Goal: Task Accomplishment & Management: Manage account settings

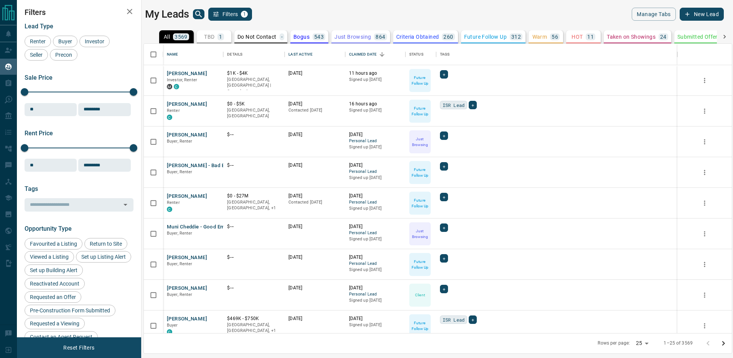
scroll to position [290, 588]
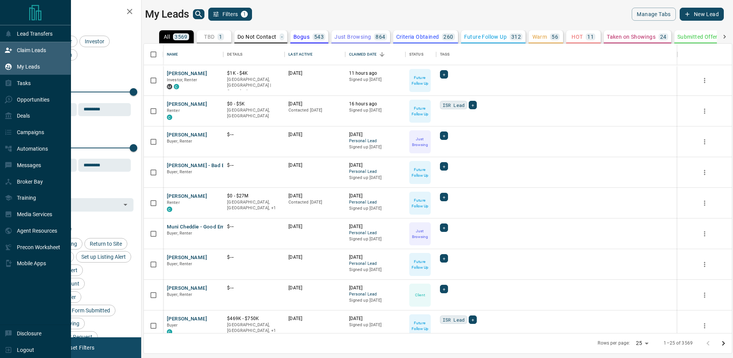
click at [8, 50] on icon at bounding box center [9, 50] width 8 height 8
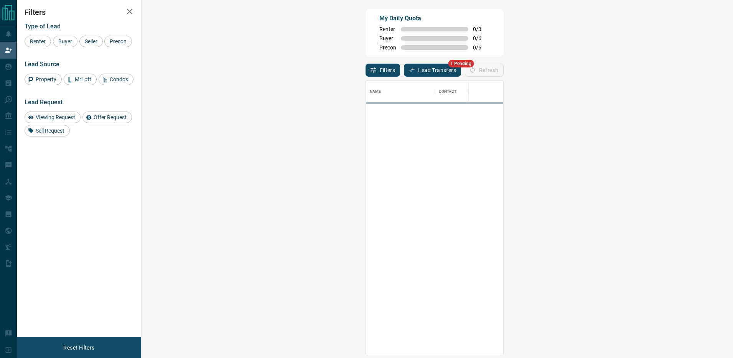
scroll to position [274, 575]
click at [404, 67] on button "Lead Transfers" at bounding box center [432, 70] width 57 height 13
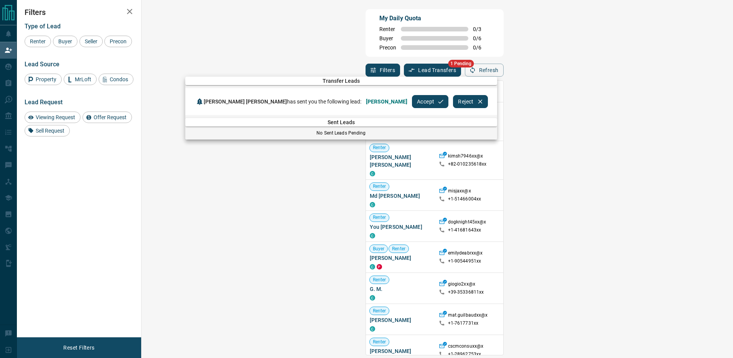
click at [412, 104] on button "Accept" at bounding box center [430, 101] width 36 height 13
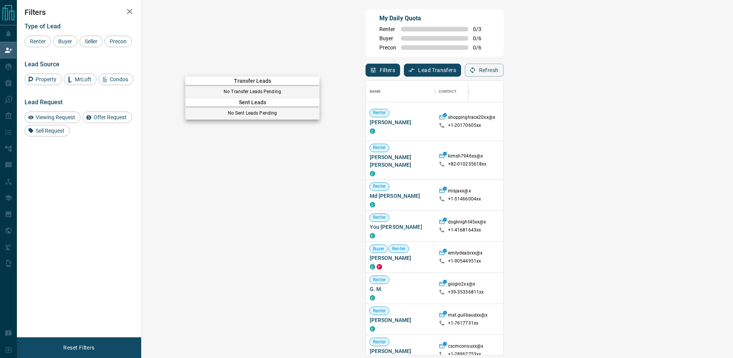
click at [8, 71] on div at bounding box center [366, 179] width 733 height 358
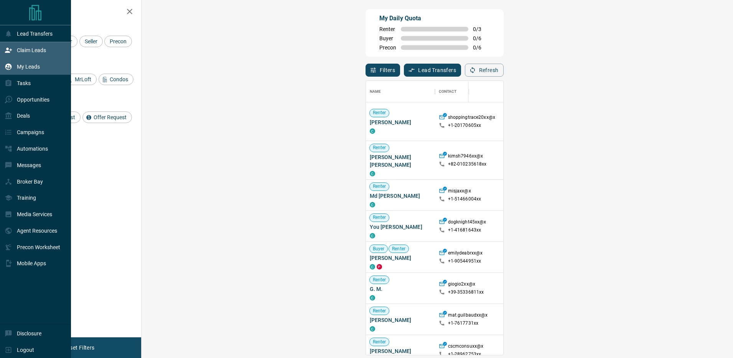
click at [22, 68] on p "My Leads" at bounding box center [28, 67] width 23 height 6
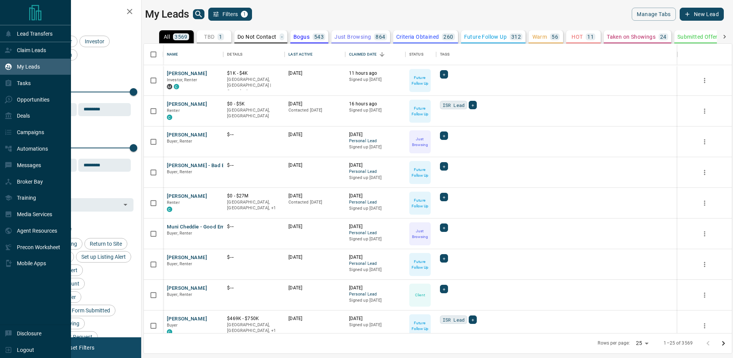
scroll to position [290, 588]
